Goal: Task Accomplishment & Management: Manage account settings

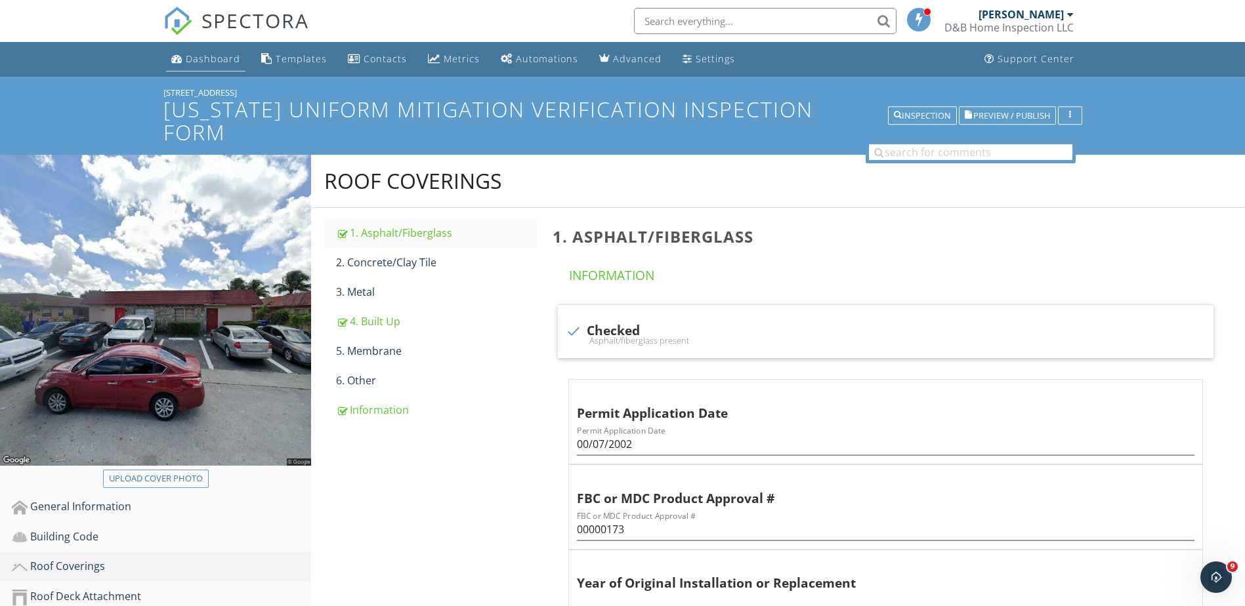
click at [194, 58] on div "Dashboard" at bounding box center [213, 59] width 54 height 12
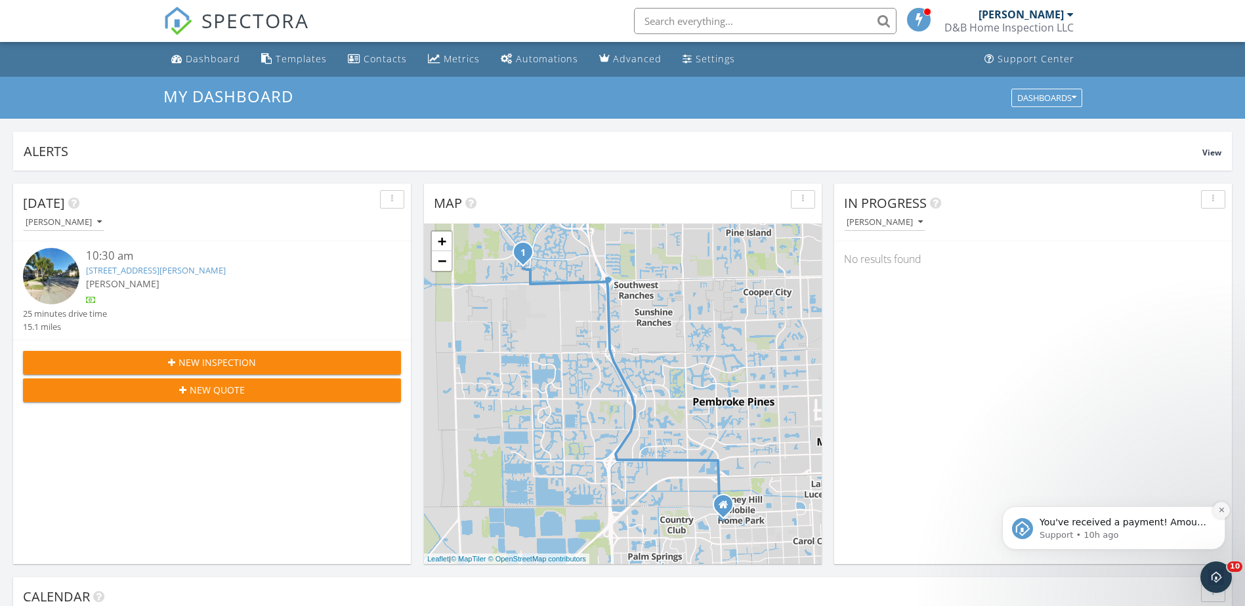
click at [1229, 512] on button "Dismiss notification" at bounding box center [1221, 510] width 17 height 17
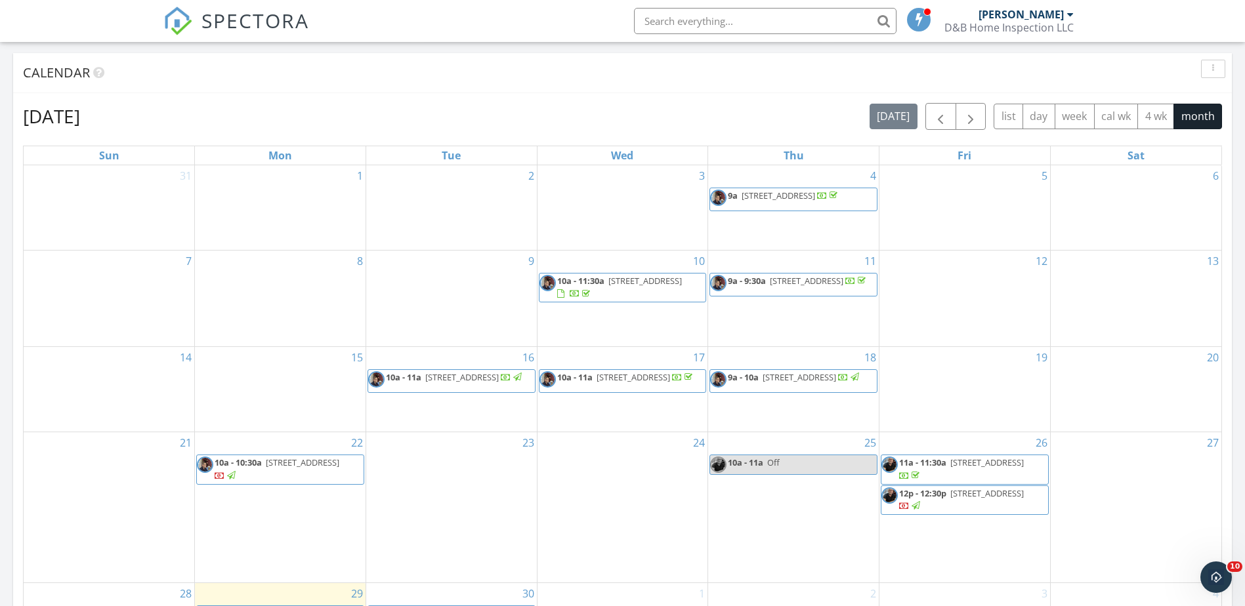
scroll to position [525, 0]
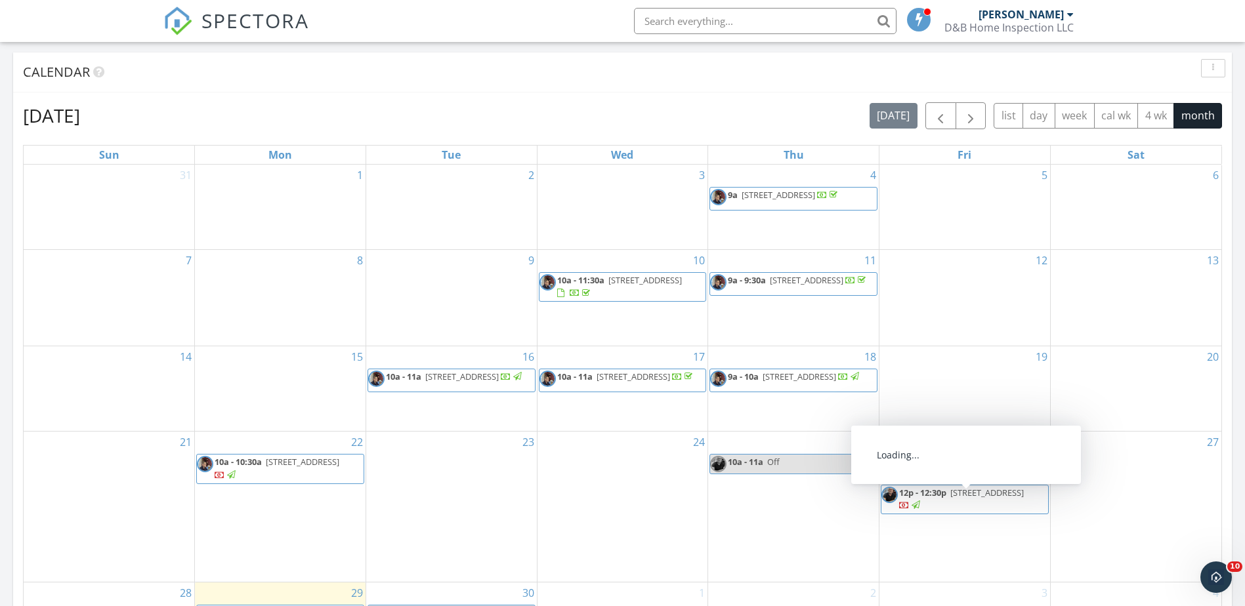
click at [963, 499] on span "3316 NE 37th St, Fort Lauderdale 33308" at bounding box center [987, 493] width 74 height 12
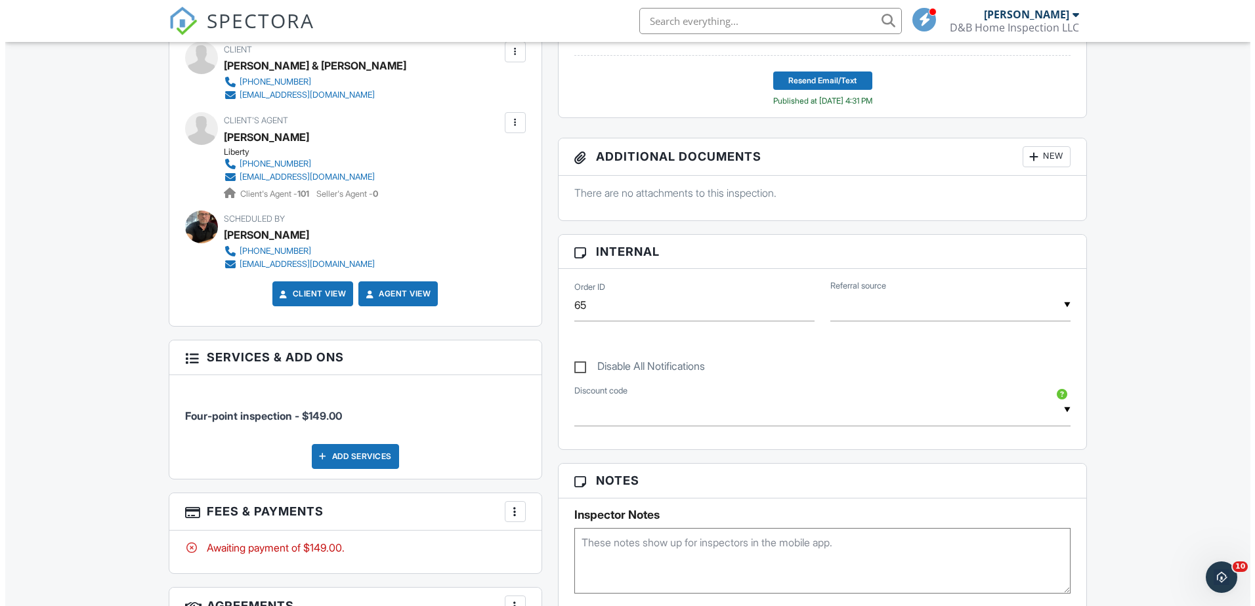
scroll to position [318, 0]
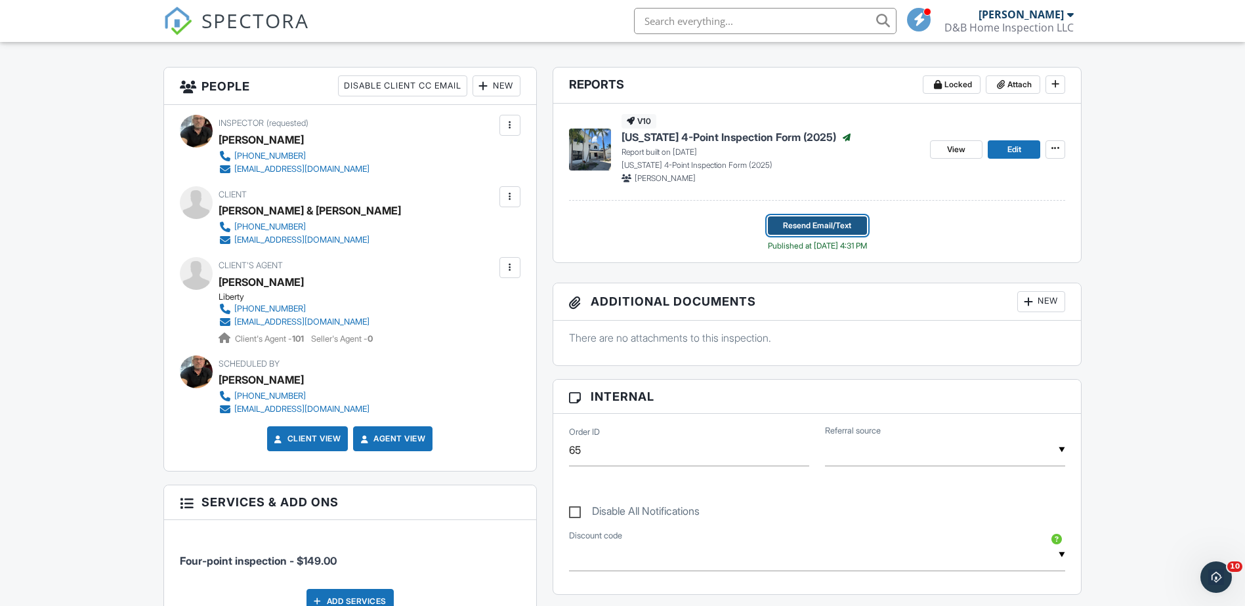
click at [814, 217] on button "Resend Email/Text" at bounding box center [817, 226] width 99 height 18
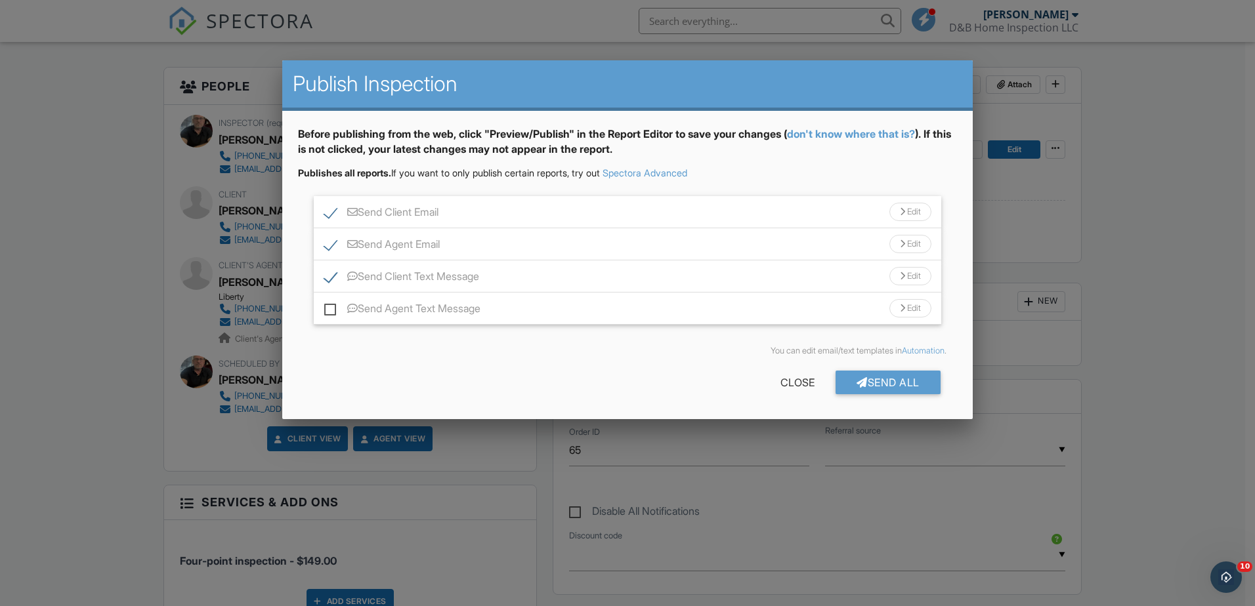
click at [331, 242] on label "Send Agent Email" at bounding box center [382, 246] width 116 height 16
checkbox input "false"
click at [889, 384] on div "Send All" at bounding box center [888, 383] width 105 height 24
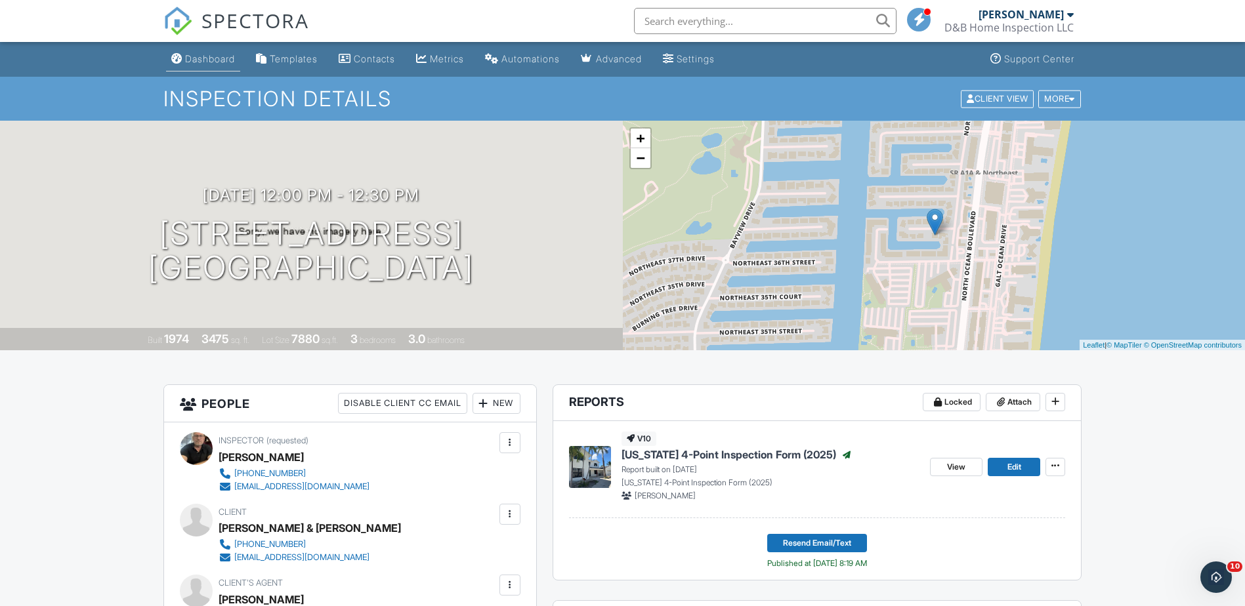
click at [208, 64] on div "Dashboard" at bounding box center [210, 58] width 50 height 11
click at [0, 0] on div at bounding box center [0, 0] width 0 height 0
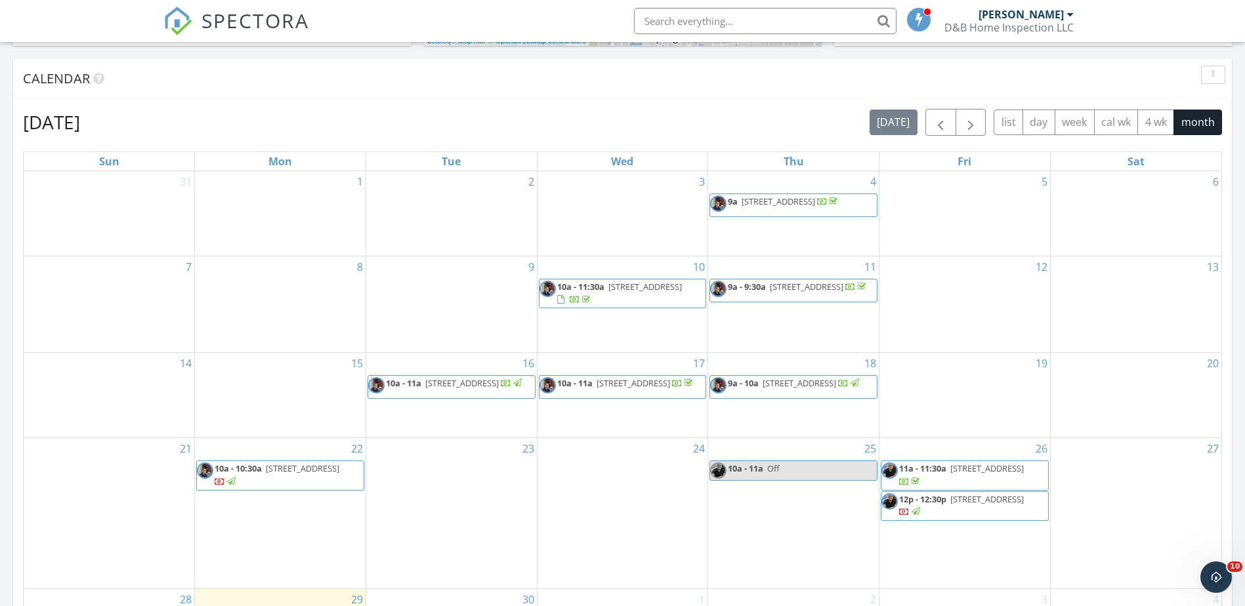
scroll to position [525, 0]
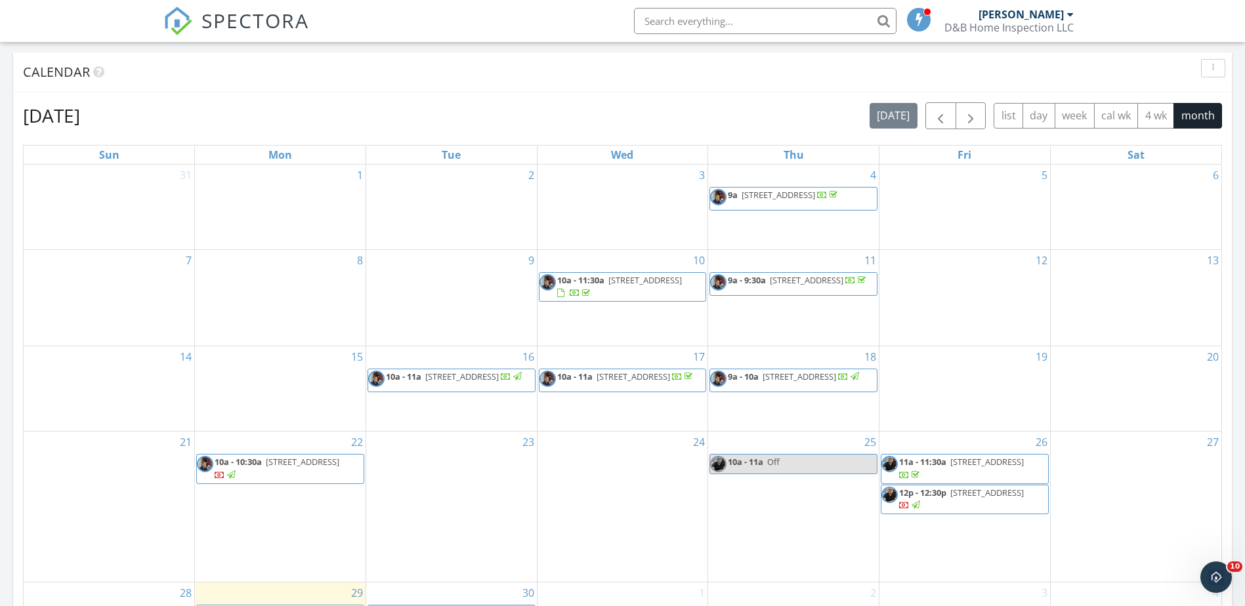
click at [238, 479] on div at bounding box center [226, 476] width 23 height 12
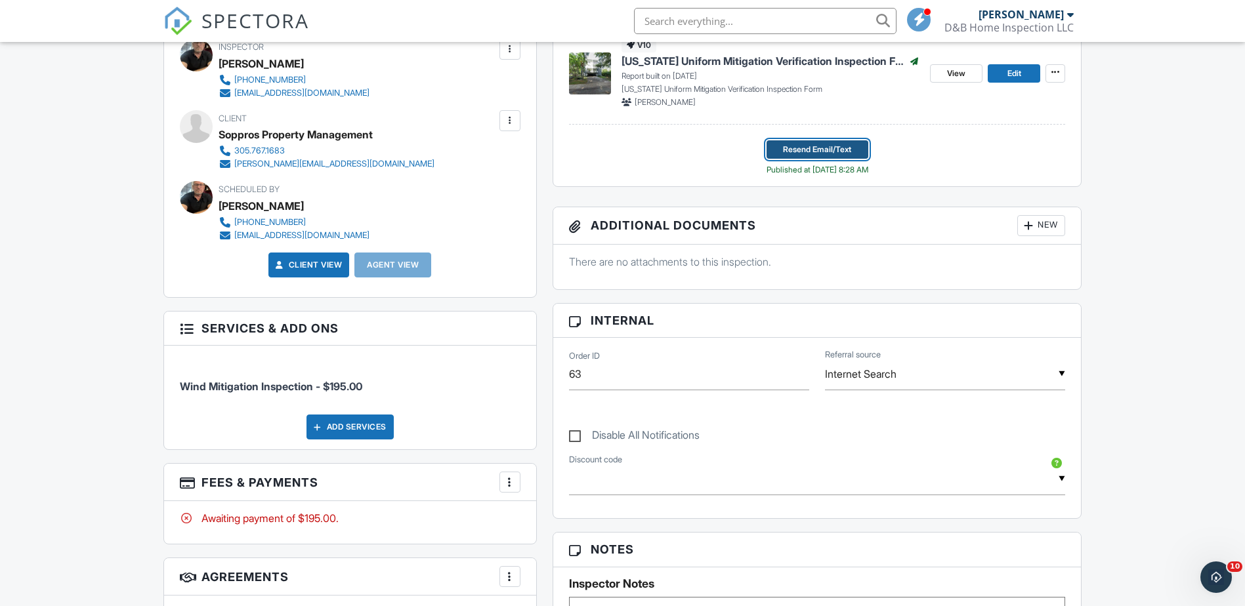
click at [828, 147] on span "Resend Email/Text" at bounding box center [817, 149] width 68 height 13
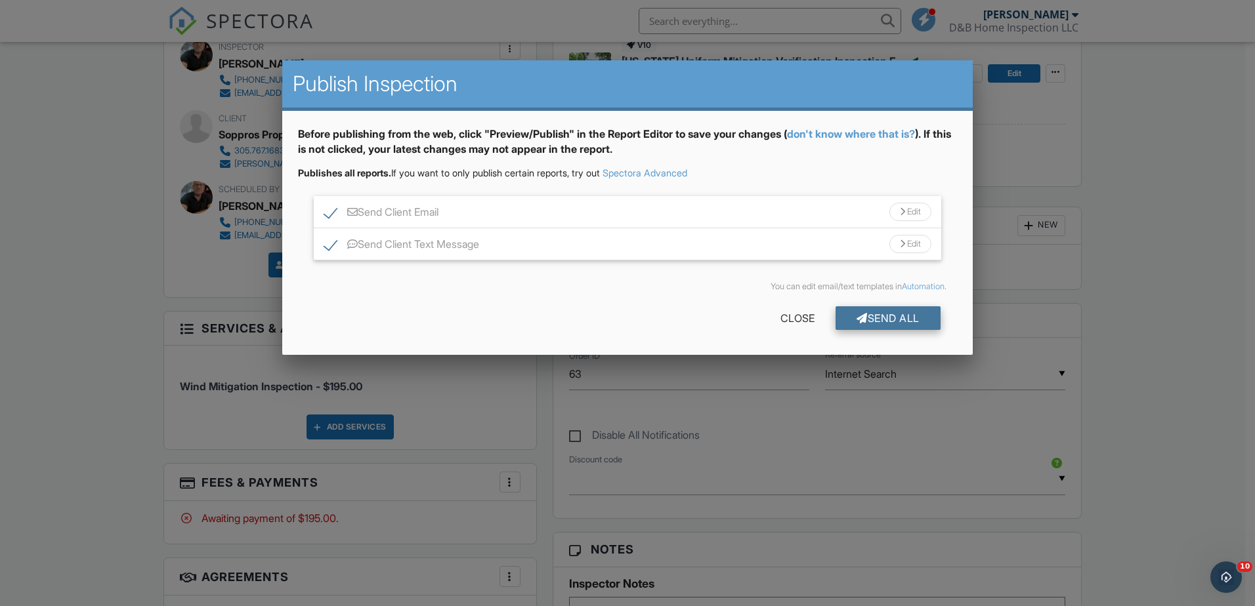
click at [871, 315] on div "Send All" at bounding box center [888, 319] width 105 height 24
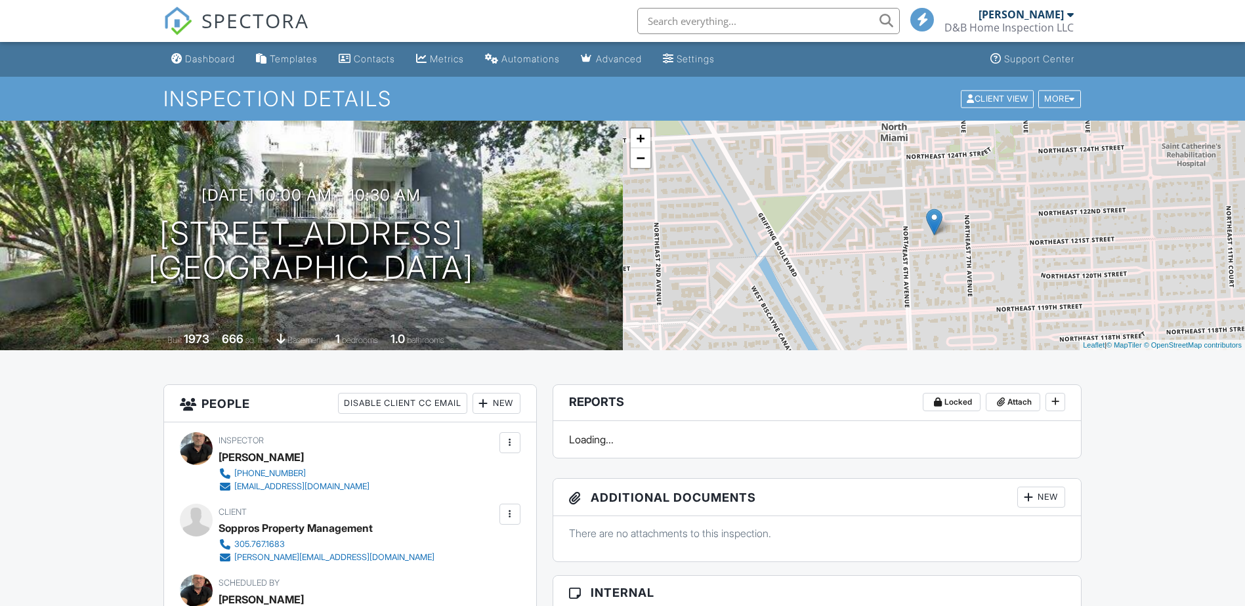
click at [198, 42] on div "SPECTORA" at bounding box center [236, 21] width 146 height 42
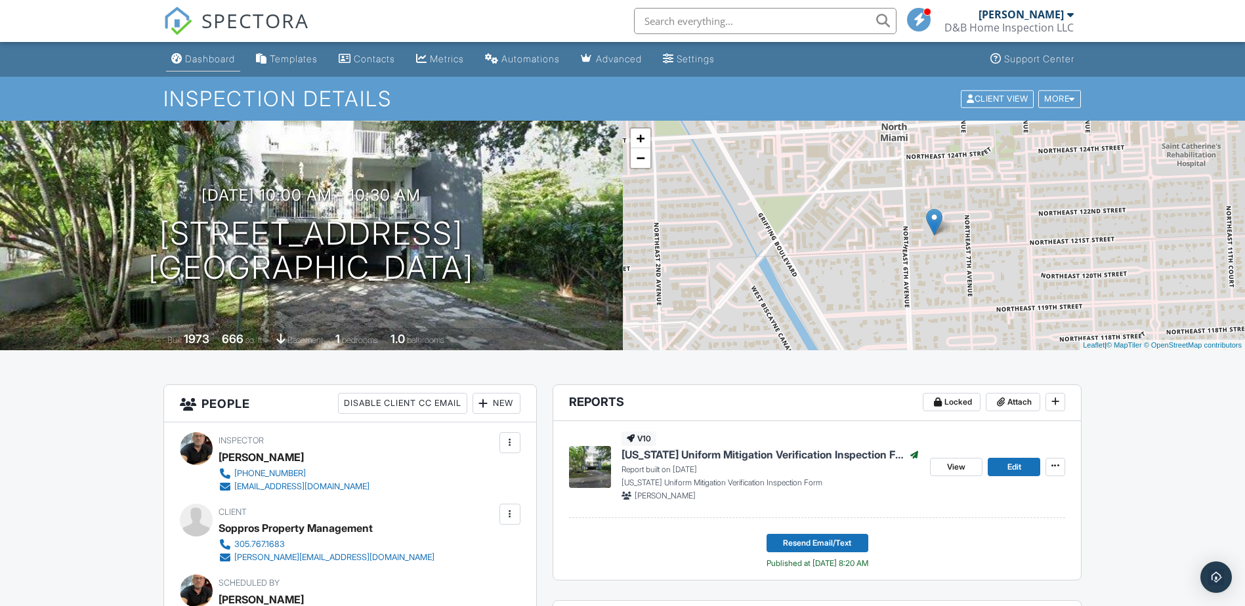
click at [219, 62] on div "Dashboard" at bounding box center [210, 58] width 50 height 11
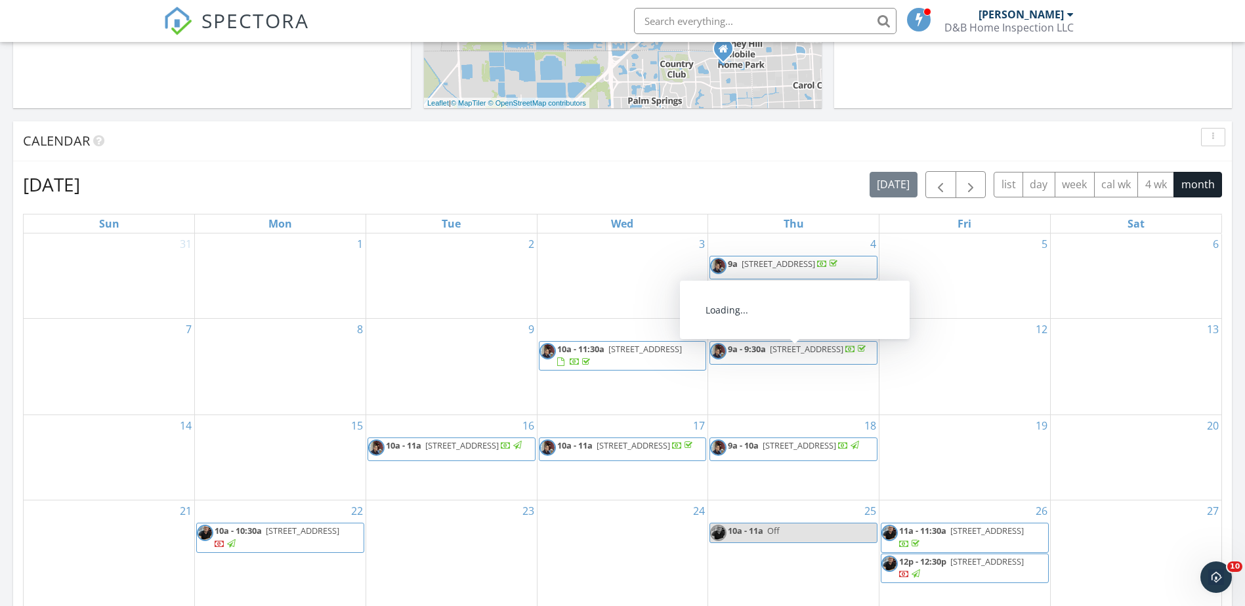
scroll to position [656, 0]
